Goal: Contribute content

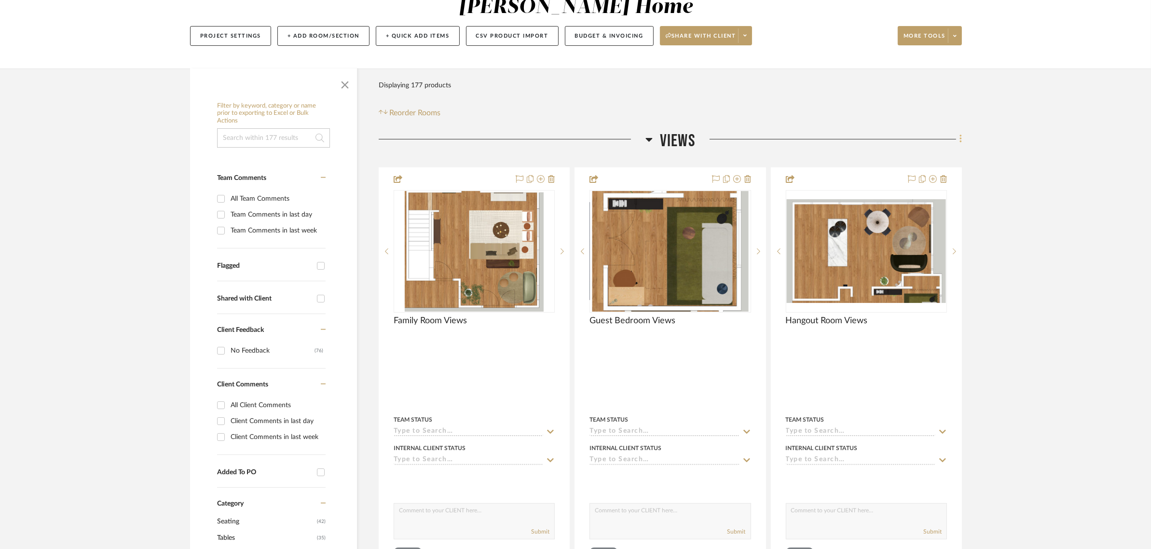
click at [961, 135] on icon at bounding box center [960, 139] width 2 height 8
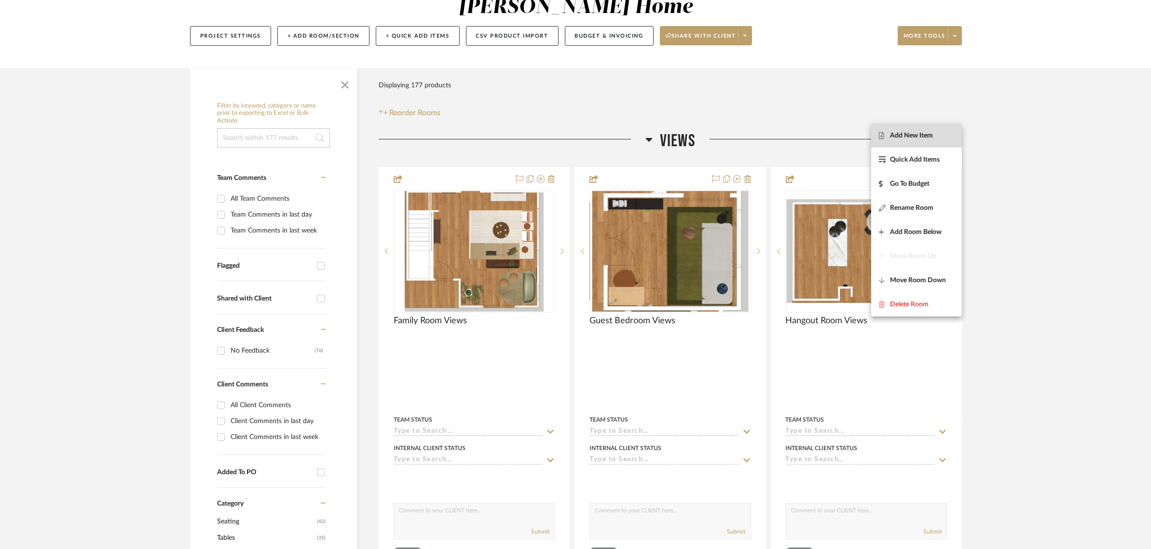
click at [896, 138] on span "Add New Item" at bounding box center [911, 136] width 43 height 8
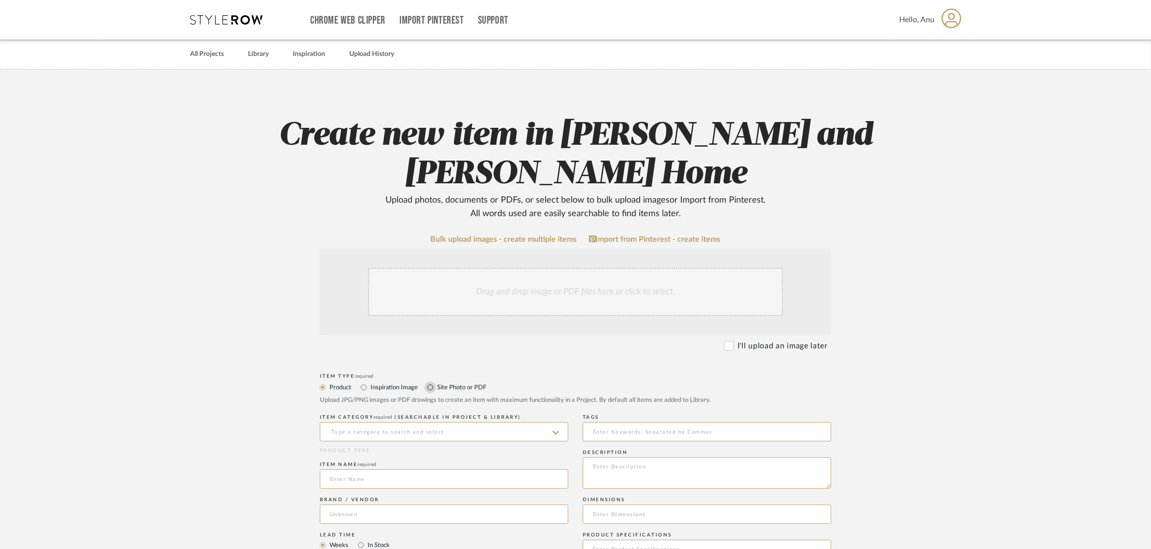
click at [427, 386] on input "Site Photo or PDF" at bounding box center [431, 388] width 12 height 12
radio input "true"
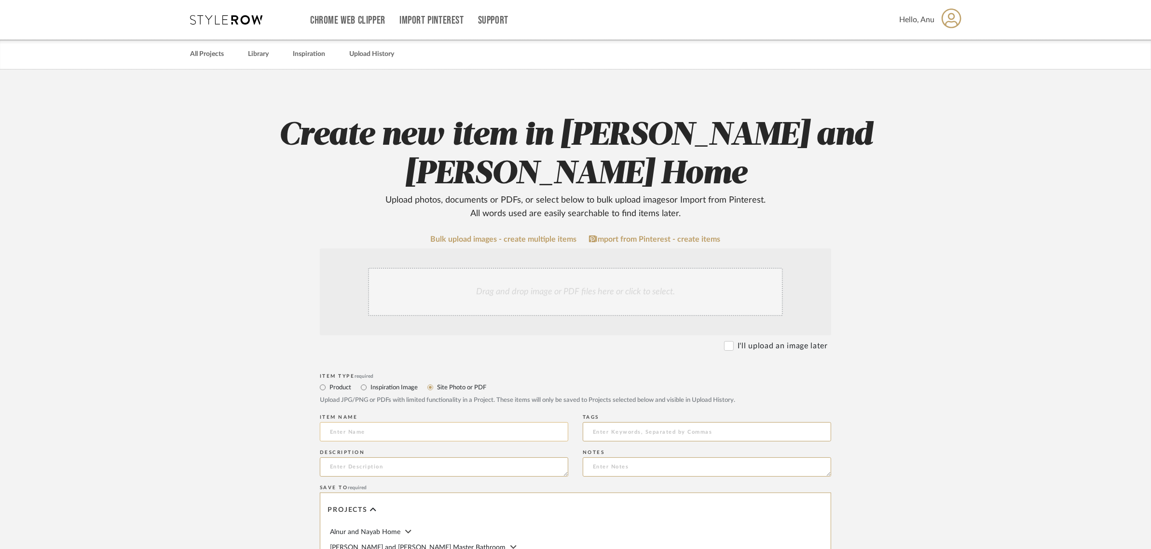
click at [341, 430] on input at bounding box center [444, 431] width 248 height 19
type input "Master Bedroom Views"
click at [519, 287] on div "Drag and drop image or PDF files here or click to select." at bounding box center [575, 292] width 415 height 48
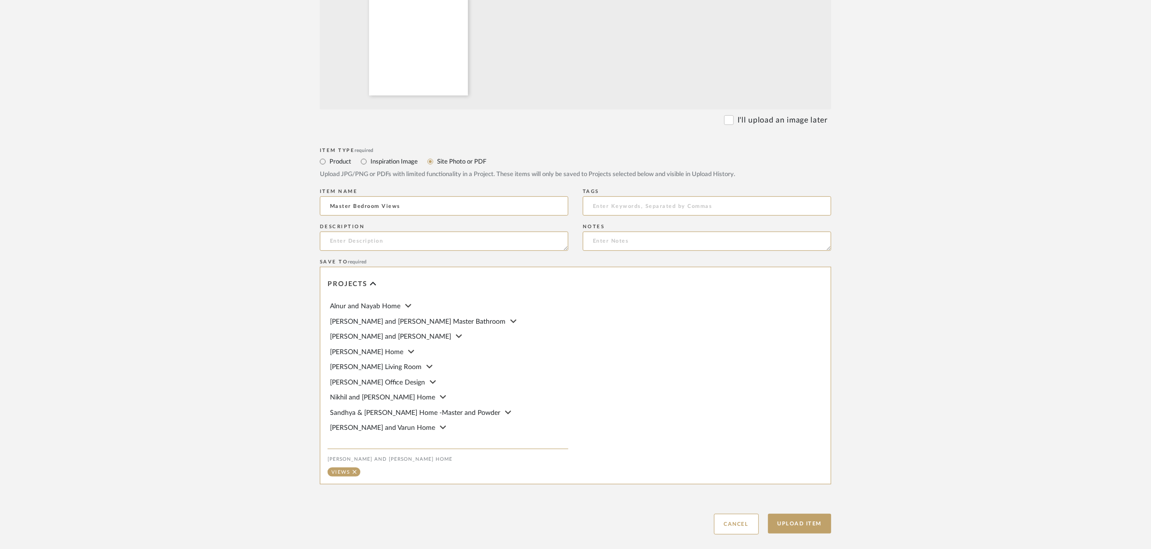
scroll to position [543, 0]
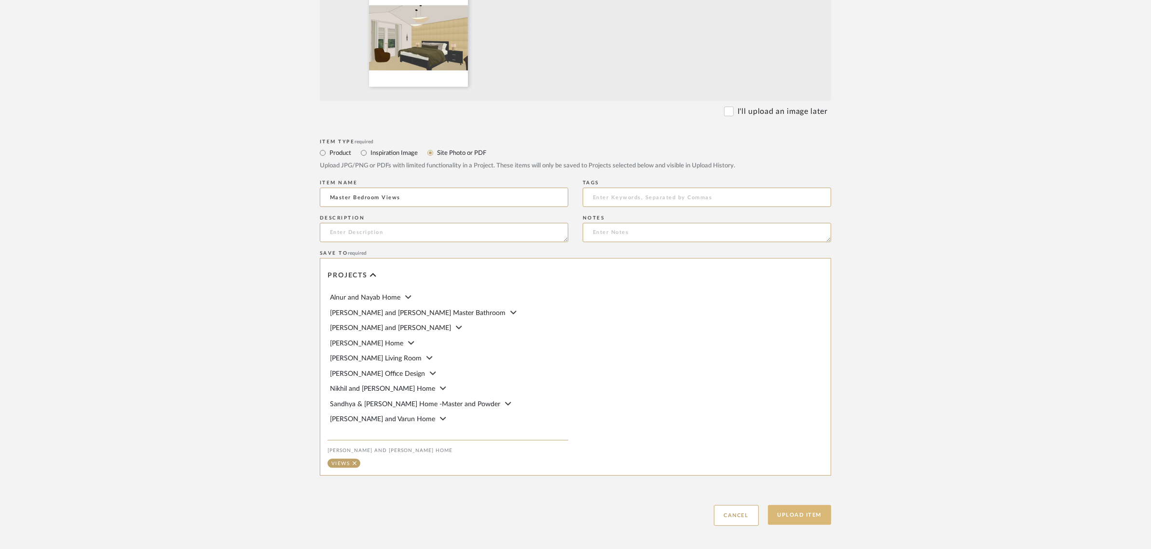
click at [796, 518] on button "Upload Item" at bounding box center [800, 515] width 64 height 20
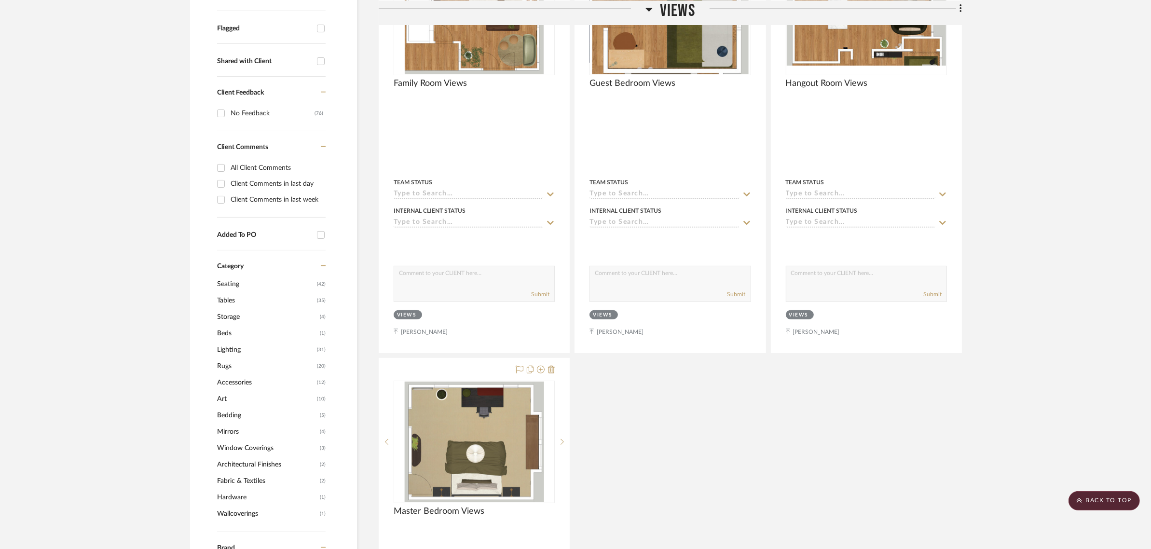
scroll to position [514, 0]
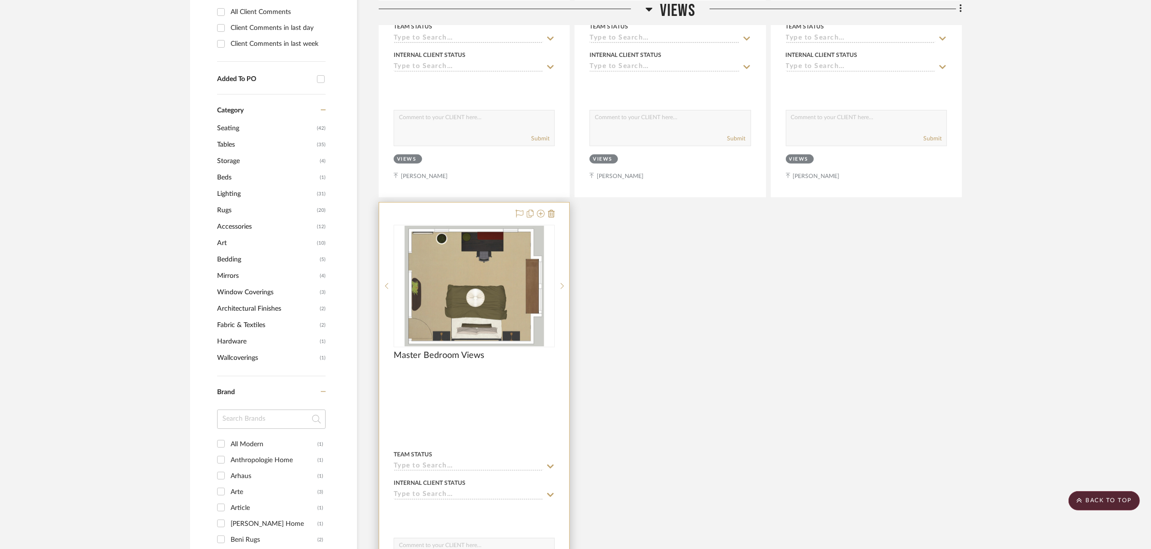
click at [445, 203] on div at bounding box center [474, 414] width 190 height 422
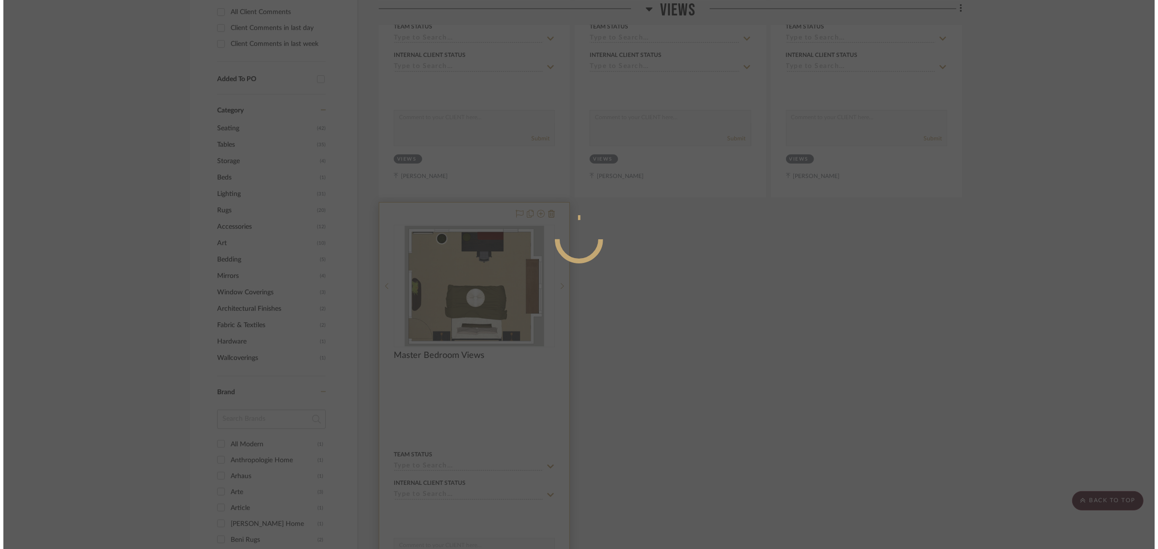
scroll to position [0, 0]
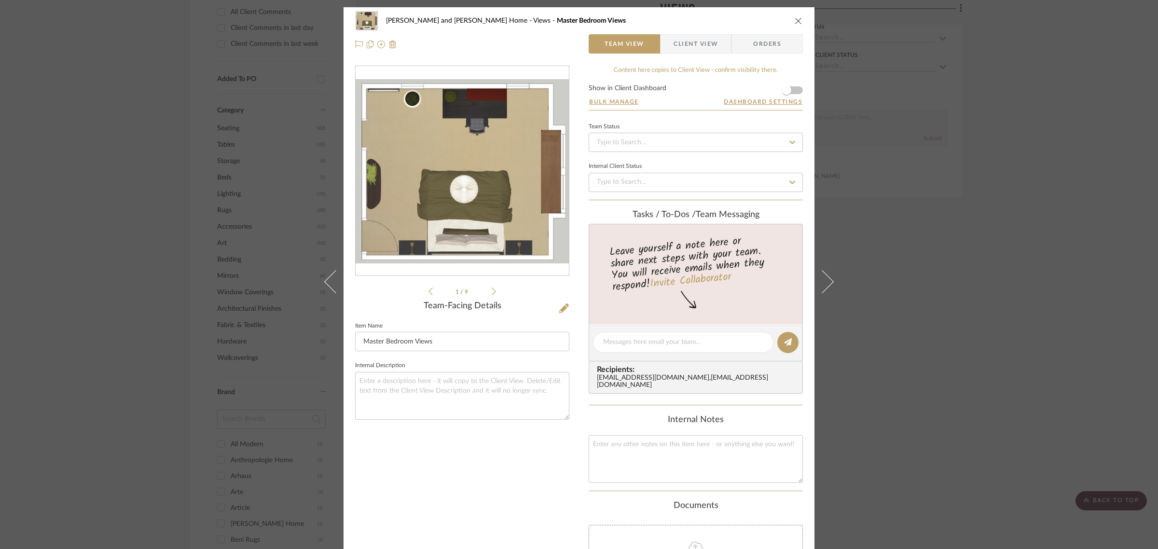
click at [665, 49] on span "button" at bounding box center [666, 43] width 13 height 19
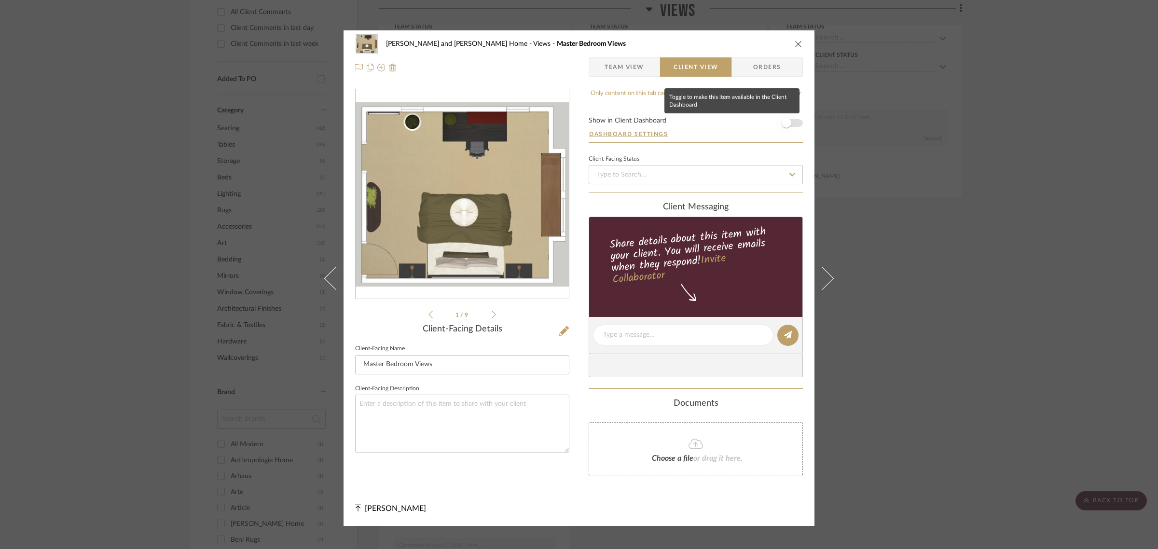
click at [785, 124] on span "button" at bounding box center [786, 123] width 10 height 10
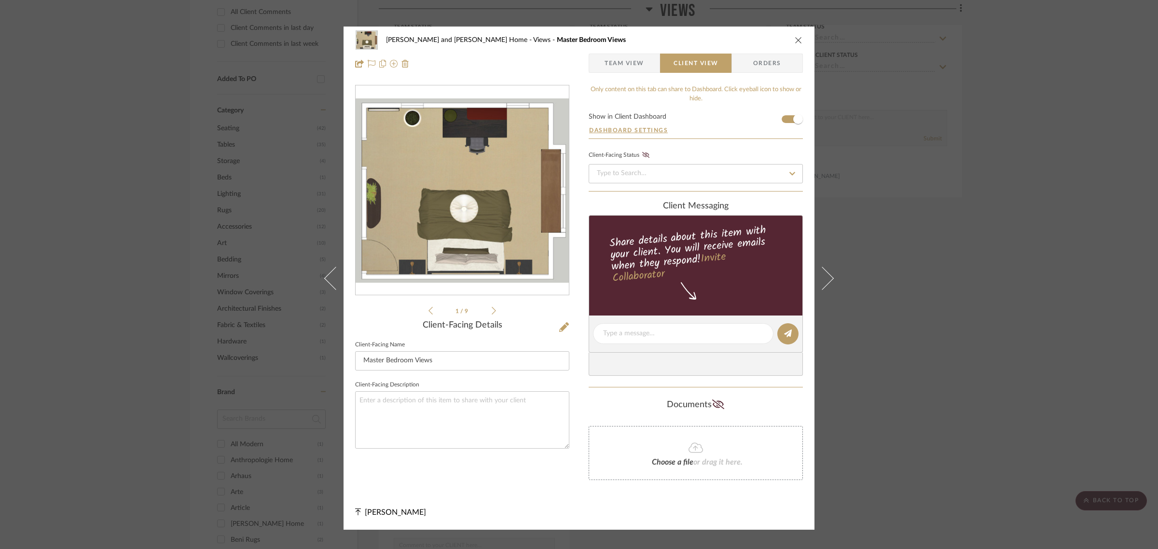
click at [973, 218] on div "[PERSON_NAME] and [PERSON_NAME] Home Views Master Bedroom Views Team View Clien…" at bounding box center [579, 274] width 1158 height 549
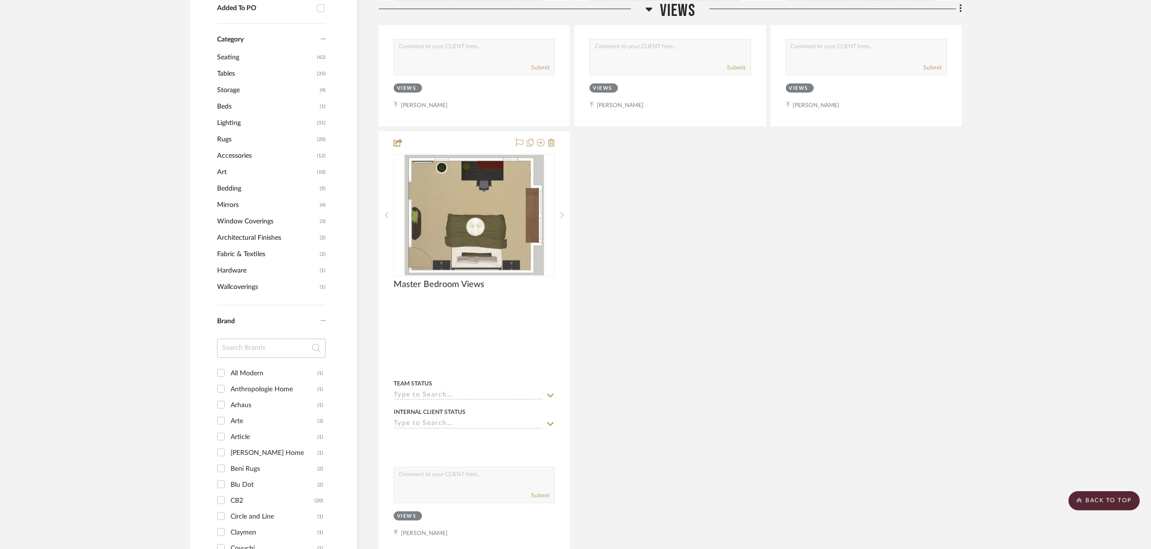
scroll to position [603, 0]
